Goal: Task Accomplishment & Management: Manage account settings

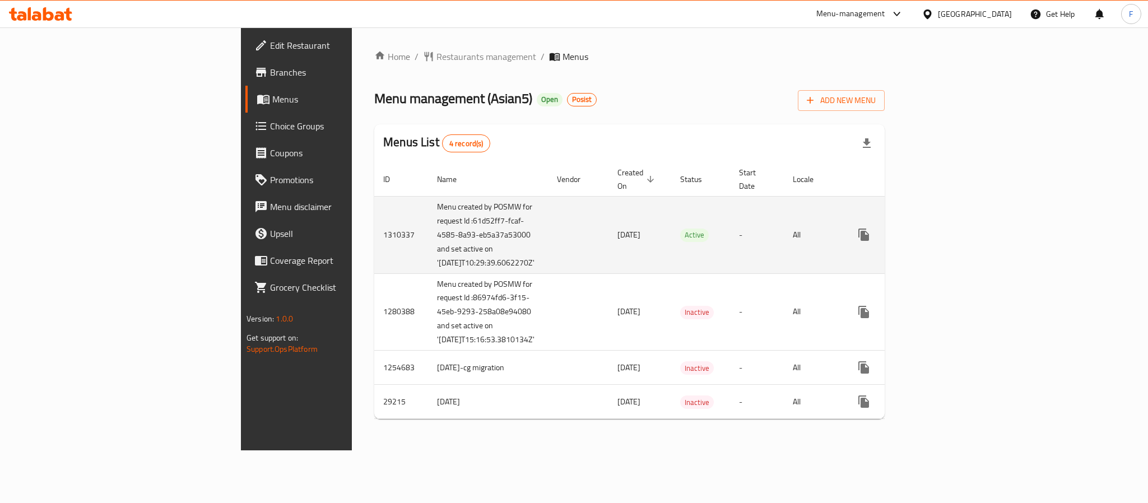
click at [608, 266] on td "[DATE]" at bounding box center [639, 234] width 63 height 77
click at [949, 232] on icon "enhanced table" at bounding box center [944, 235] width 10 height 10
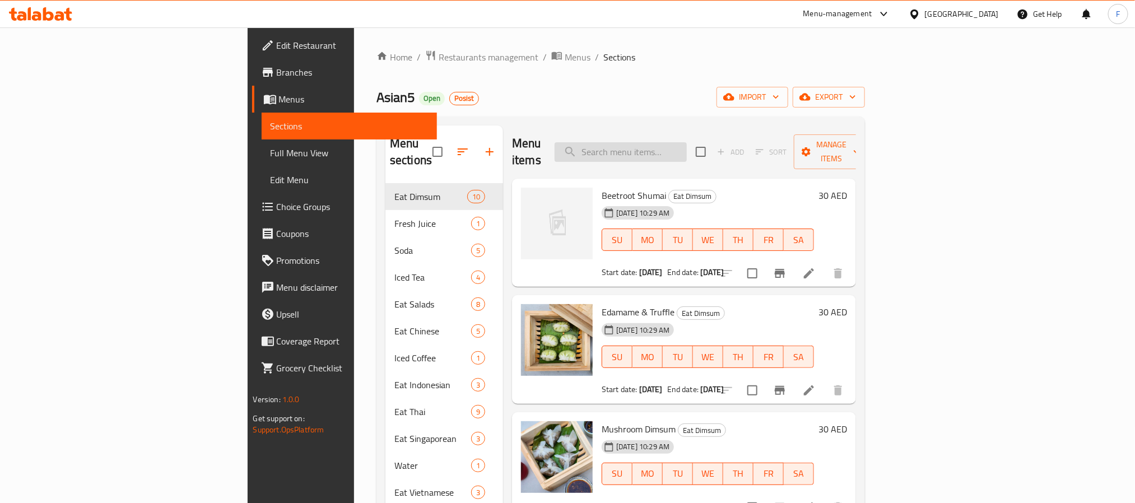
click at [676, 145] on input "search" at bounding box center [621, 152] width 132 height 20
paste input "[PERSON_NAME] - Veggies"
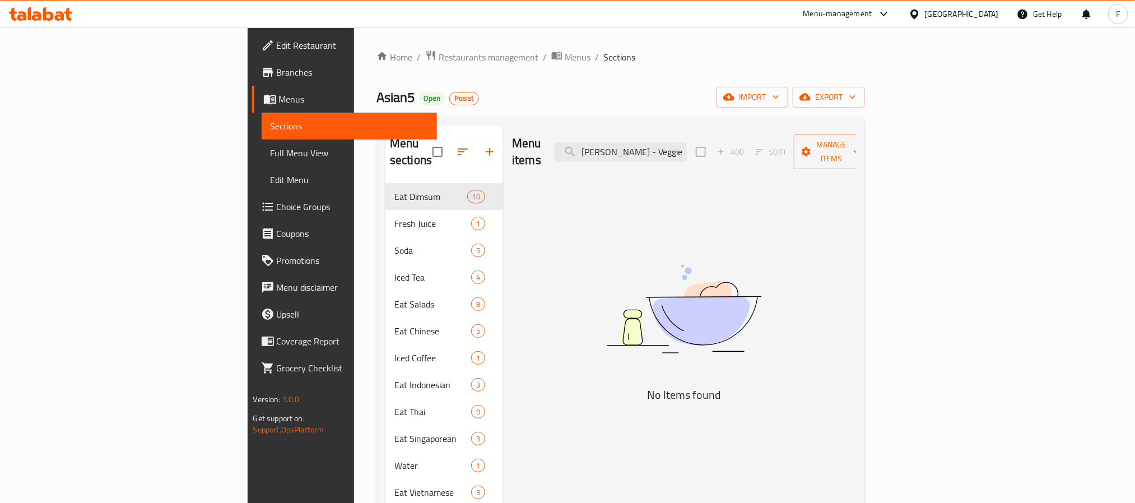
drag, startPoint x: 672, startPoint y: 148, endPoint x: 721, endPoint y: 187, distance: 61.9
click at [682, 160] on div "Menu items [PERSON_NAME] - Veggies Add Sort Manage items" at bounding box center [684, 151] width 344 height 53
drag, startPoint x: 714, startPoint y: 147, endPoint x: 626, endPoint y: 148, distance: 88.5
click at [626, 148] on div "Menu items [PERSON_NAME] - Veggies Add Sort Manage items" at bounding box center [684, 151] width 344 height 53
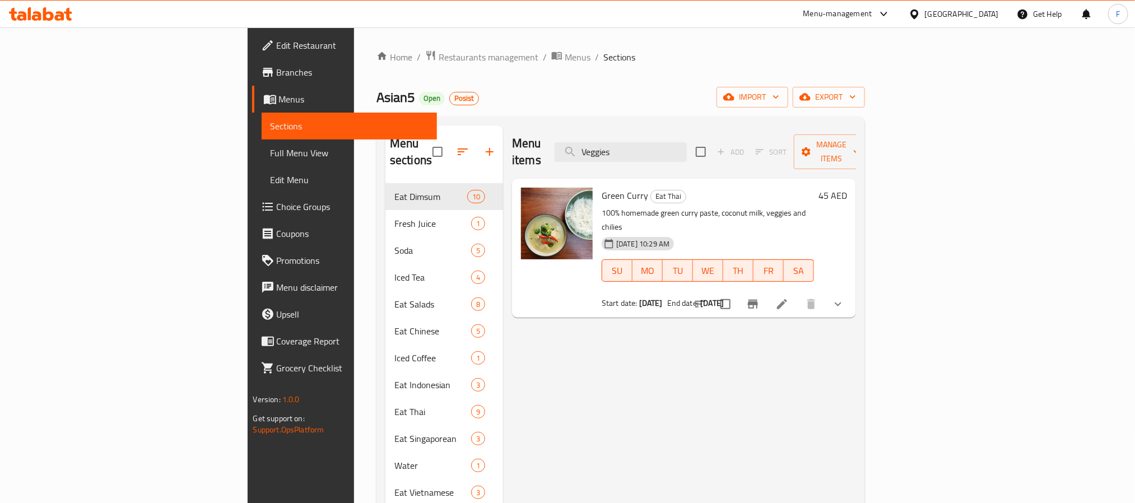
drag, startPoint x: 706, startPoint y: 142, endPoint x: 621, endPoint y: 131, distance: 86.4
click at [621, 131] on div "Menu items Veggies Add Sort Manage items" at bounding box center [684, 151] width 344 height 53
paste input "[PERSON_NAME]"
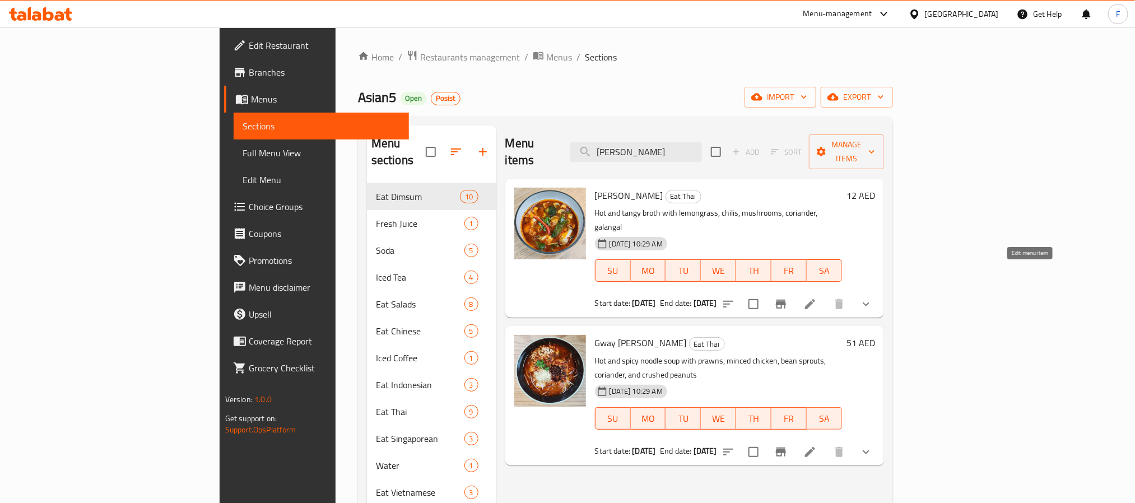
type input "[PERSON_NAME]"
click at [817, 297] on icon at bounding box center [809, 303] width 13 height 13
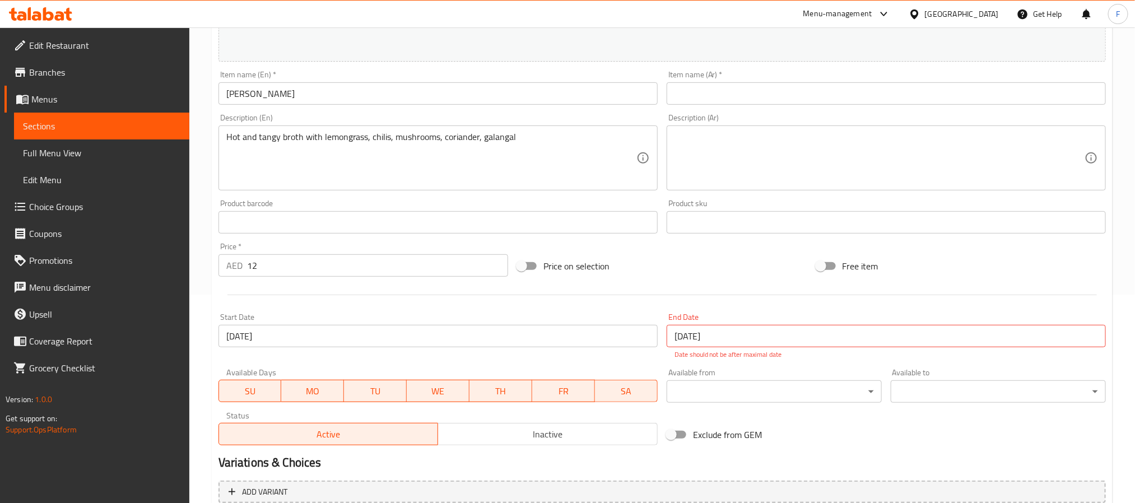
scroll to position [316, 0]
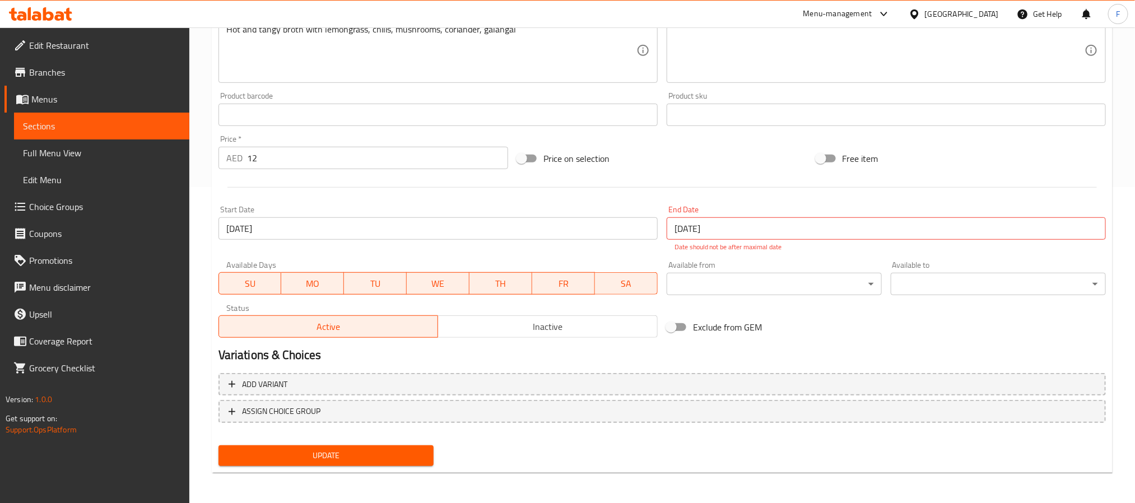
click at [64, 208] on span "Choice Groups" at bounding box center [104, 206] width 151 height 13
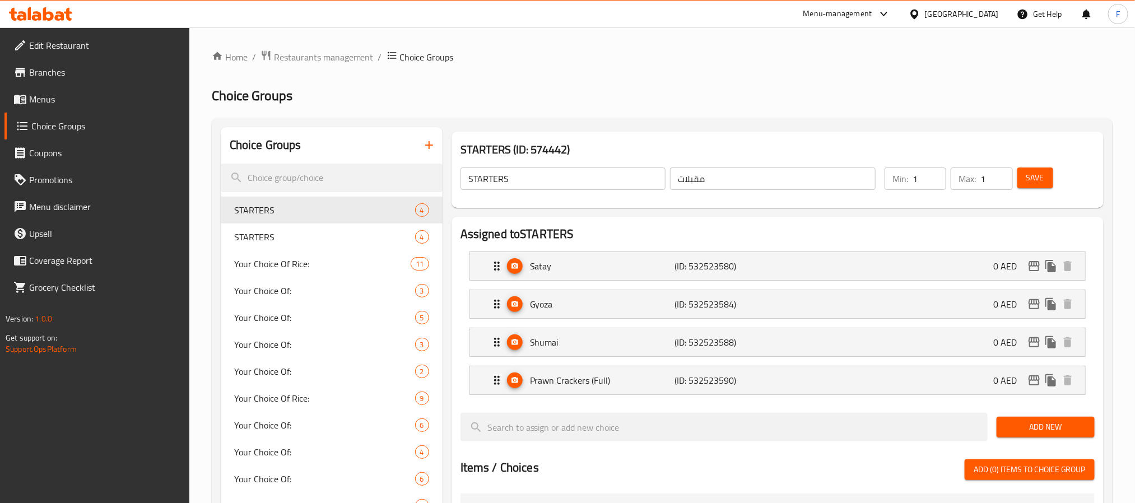
click at [64, 74] on span "Branches" at bounding box center [104, 72] width 151 height 13
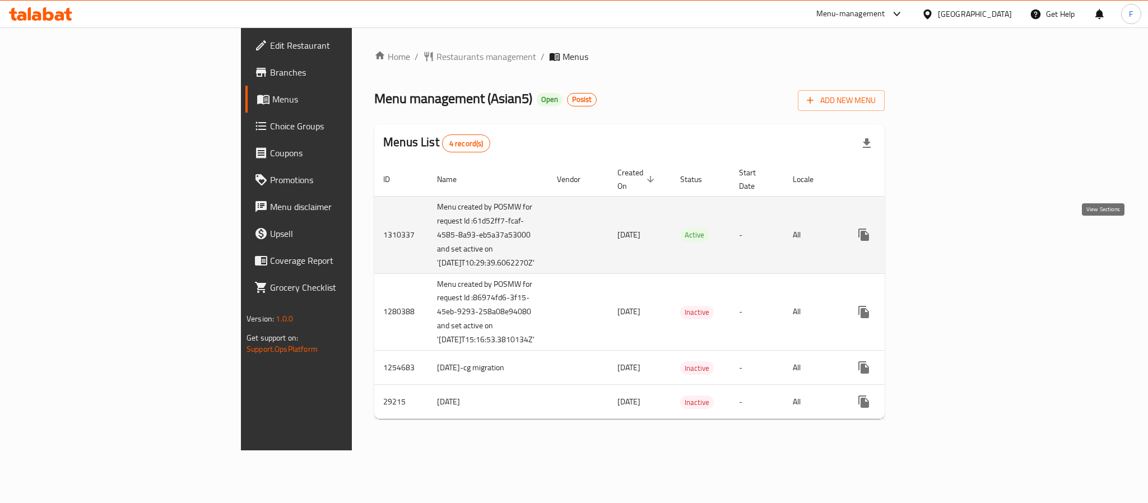
click at [951, 235] on icon "enhanced table" at bounding box center [944, 234] width 13 height 13
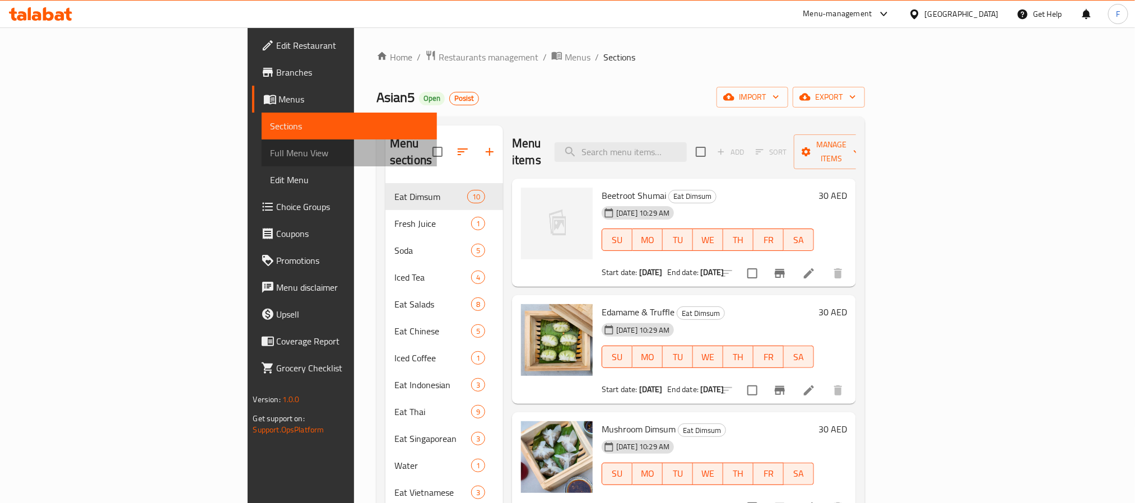
click at [271, 156] on span "Full Menu View" at bounding box center [349, 152] width 157 height 13
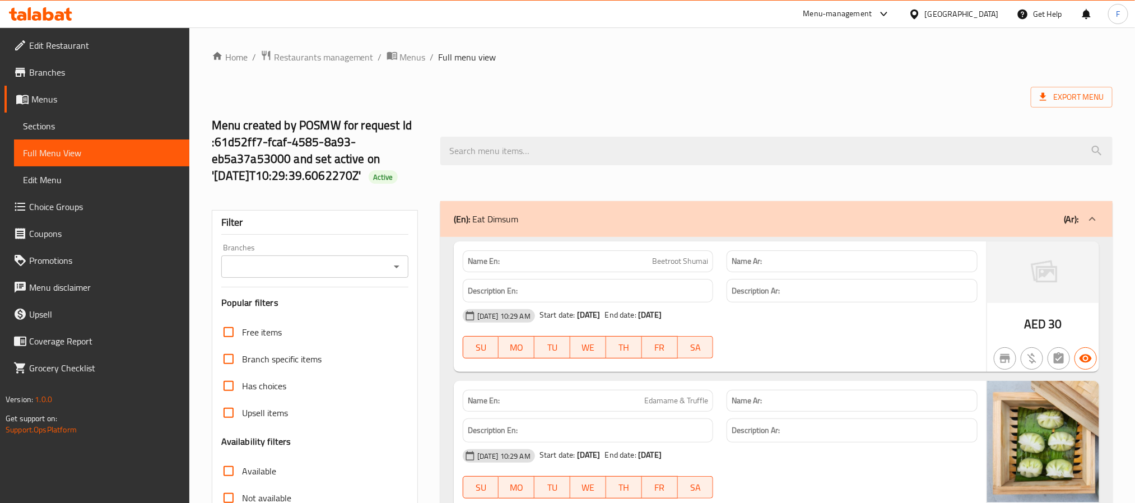
click at [279, 269] on input "Branches" at bounding box center [306, 267] width 162 height 16
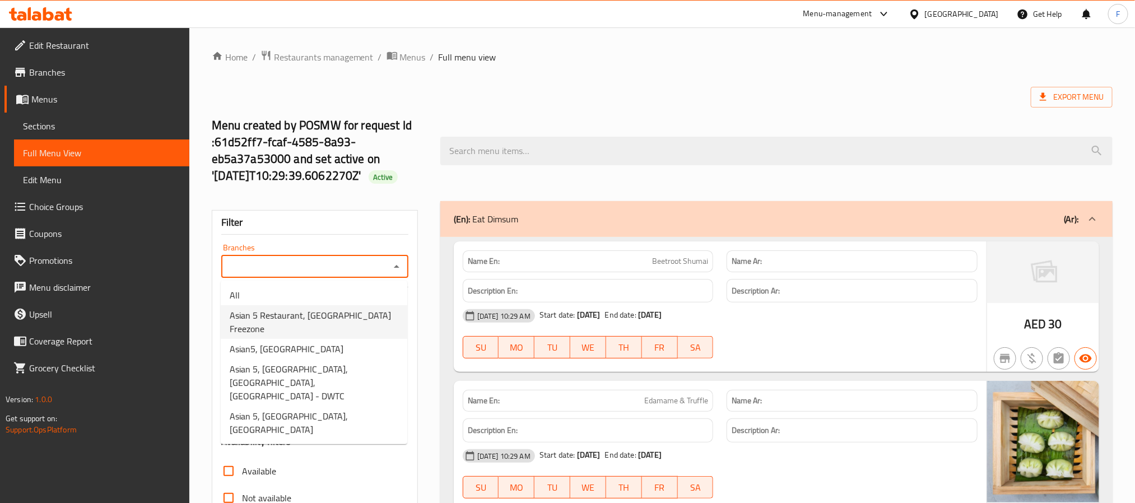
click at [328, 316] on span "Asian 5 Restaurant, Dubai Airport Freezone" at bounding box center [314, 322] width 169 height 27
type input "Asian 5 Restaurant, Dubai Airport Freezone"
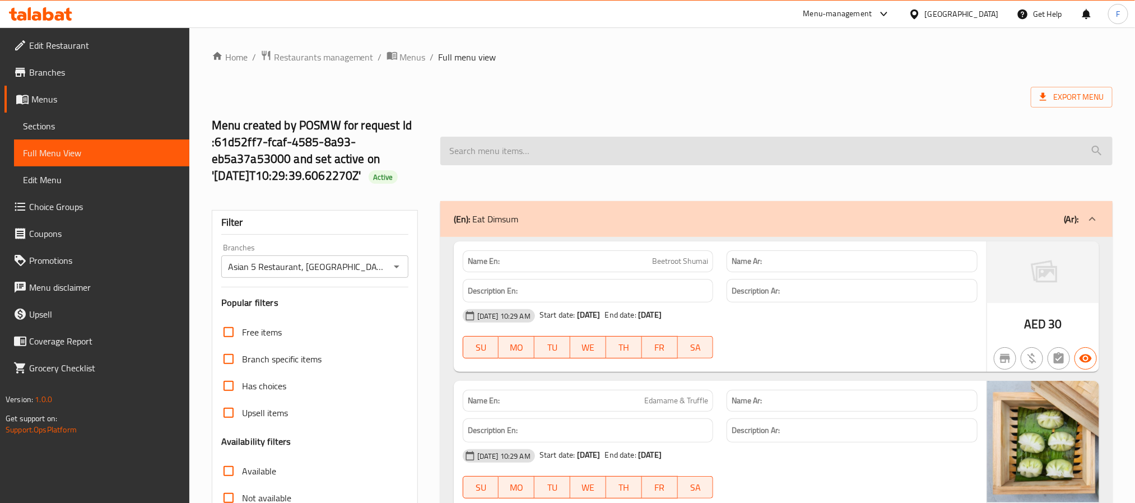
click at [710, 153] on input "search" at bounding box center [776, 151] width 672 height 29
paste input "[PERSON_NAME]"
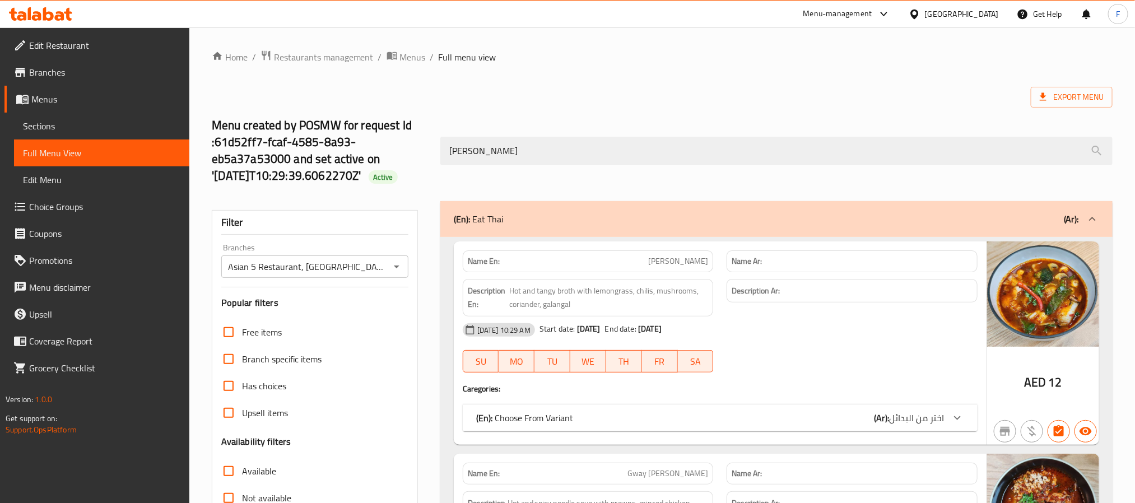
type input "[PERSON_NAME]"
click at [614, 412] on div "(En): Choose From Variant (Ar): اختر من البدائل" at bounding box center [720, 417] width 515 height 27
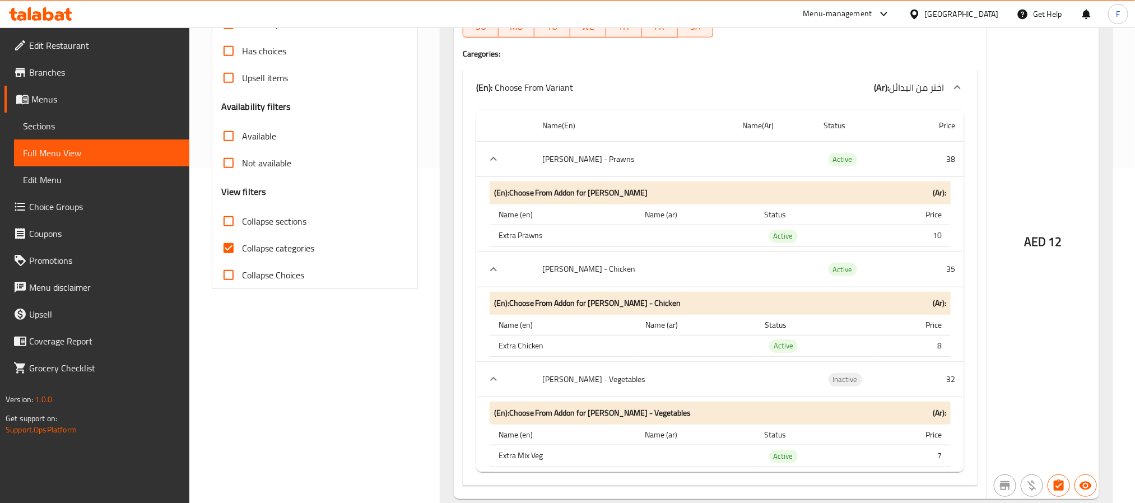
scroll to position [336, 0]
drag, startPoint x: 940, startPoint y: 380, endPoint x: 955, endPoint y: 384, distance: 15.5
click at [955, 384] on td "32" at bounding box center [935, 378] width 57 height 35
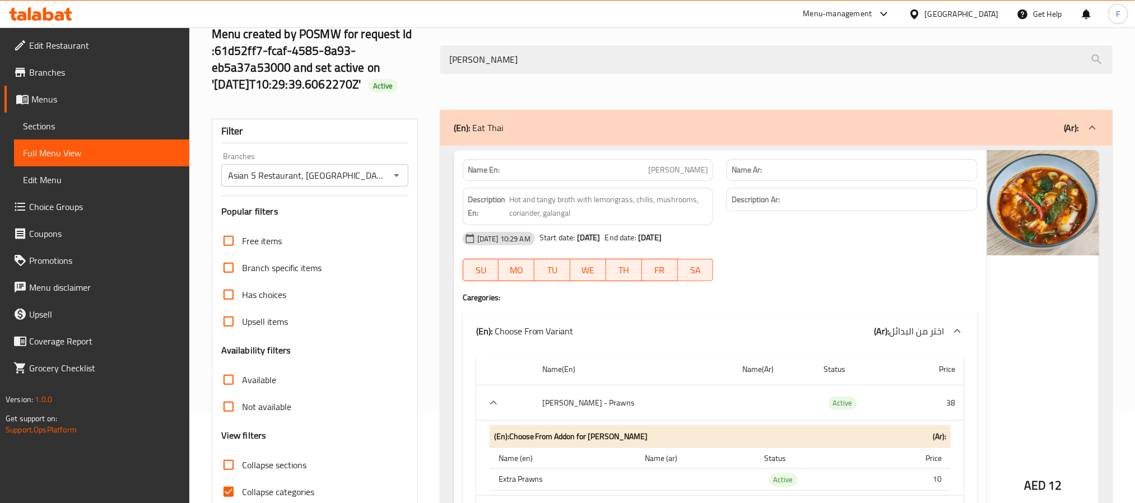
scroll to position [89, 0]
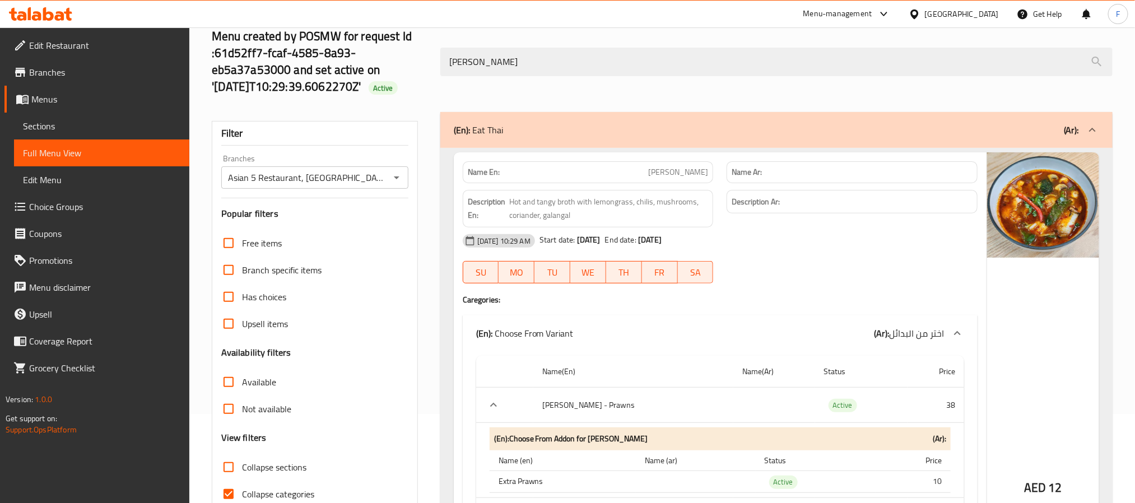
click at [49, 71] on span "Branches" at bounding box center [104, 72] width 151 height 13
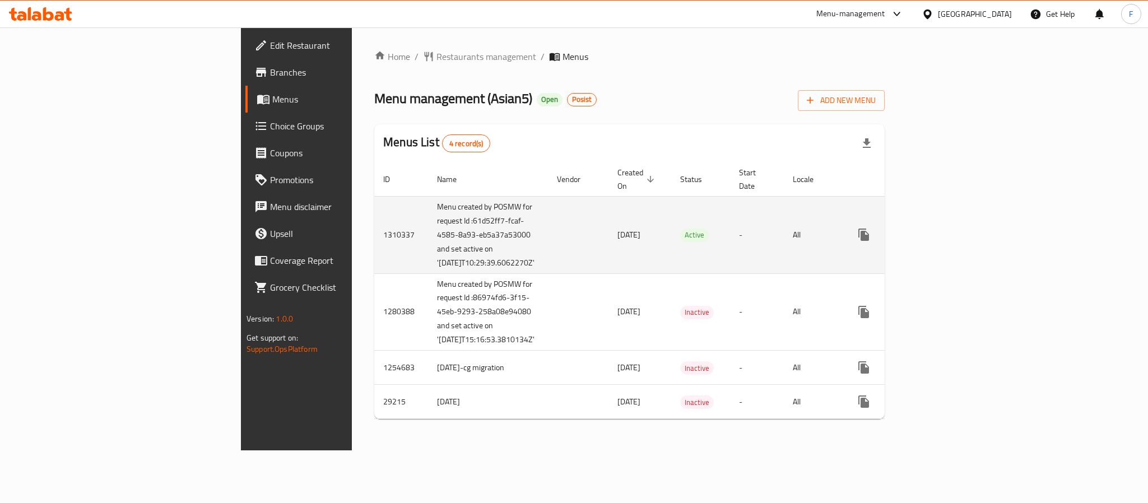
drag, startPoint x: 366, startPoint y: 279, endPoint x: 345, endPoint y: 207, distance: 75.5
click at [428, 207] on td "Menu created by POSMW for request Id :61d52ff7-fcaf-4585-8a93-eb5a37a53000 and …" at bounding box center [488, 234] width 120 height 77
click at [428, 219] on td "Menu created by POSMW for request Id :61d52ff7-fcaf-4585-8a93-eb5a37a53000 and …" at bounding box center [488, 234] width 120 height 77
drag, startPoint x: 343, startPoint y: 207, endPoint x: 360, endPoint y: 281, distance: 76.0
click at [428, 273] on td "Menu created by POSMW for request Id :61d52ff7-fcaf-4585-8a93-eb5a37a53000 and …" at bounding box center [488, 234] width 120 height 77
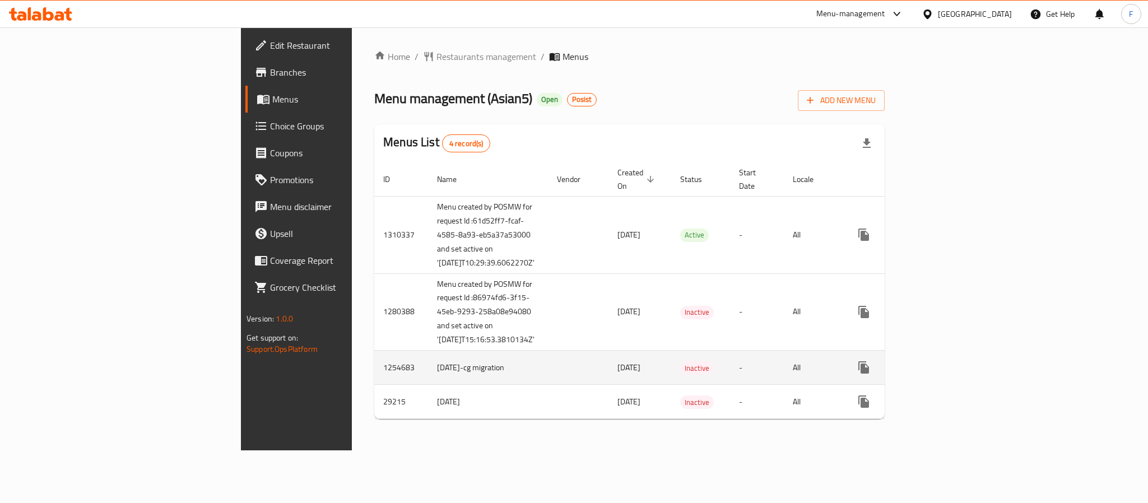
copy td "Id :61d52ff7-fcaf-4585-8a93-eb5a37a53000 and set active on '2025-09-08T10:29:39…"
